Goal: Transaction & Acquisition: Purchase product/service

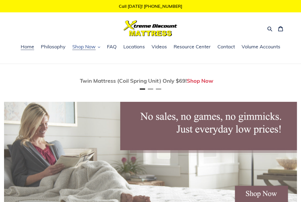
click at [87, 48] on span "Shop Now" at bounding box center [83, 47] width 23 height 6
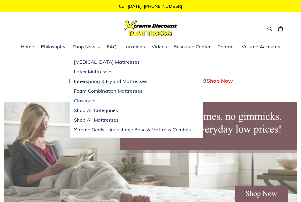
scroll to position [0, 293]
click at [210, 81] on span "Shop Now" at bounding box center [219, 80] width 27 height 7
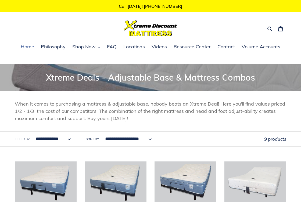
click at [27, 47] on span "Home" at bounding box center [27, 47] width 13 height 6
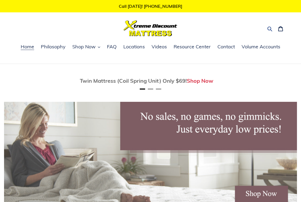
click at [270, 29] on icon "button" at bounding box center [269, 28] width 5 height 5
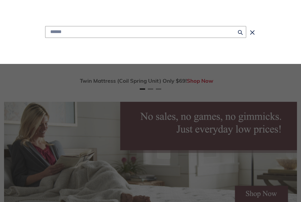
click at [78, 33] on input "Search" at bounding box center [145, 32] width 201 height 12
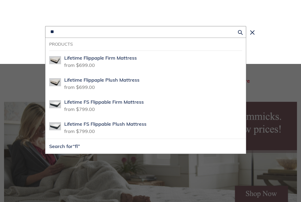
scroll to position [0, 586]
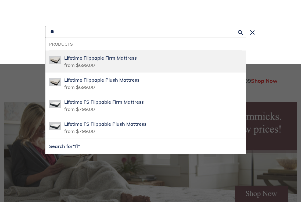
type input "**"
click at [77, 60] on span "Lifetime Flippaple Firm Mattress" at bounding box center [100, 58] width 73 height 6
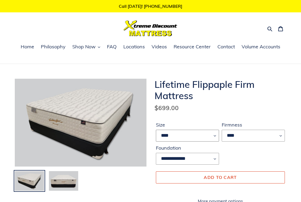
select select "*****"
click at [141, 185] on ul at bounding box center [80, 182] width 137 height 23
